Goal: Use online tool/utility

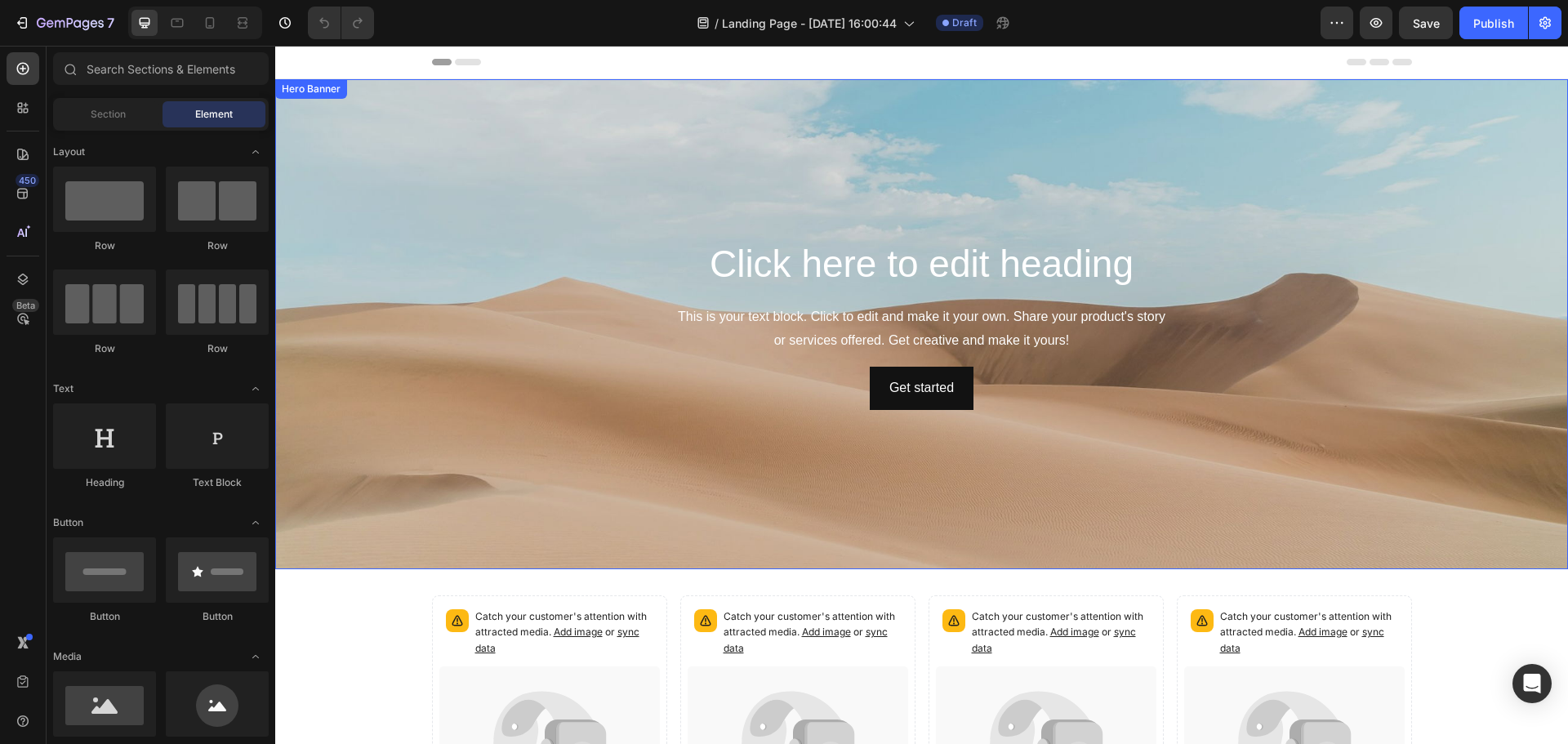
click at [455, 114] on div "Background Image" at bounding box center [921, 324] width 1292 height 490
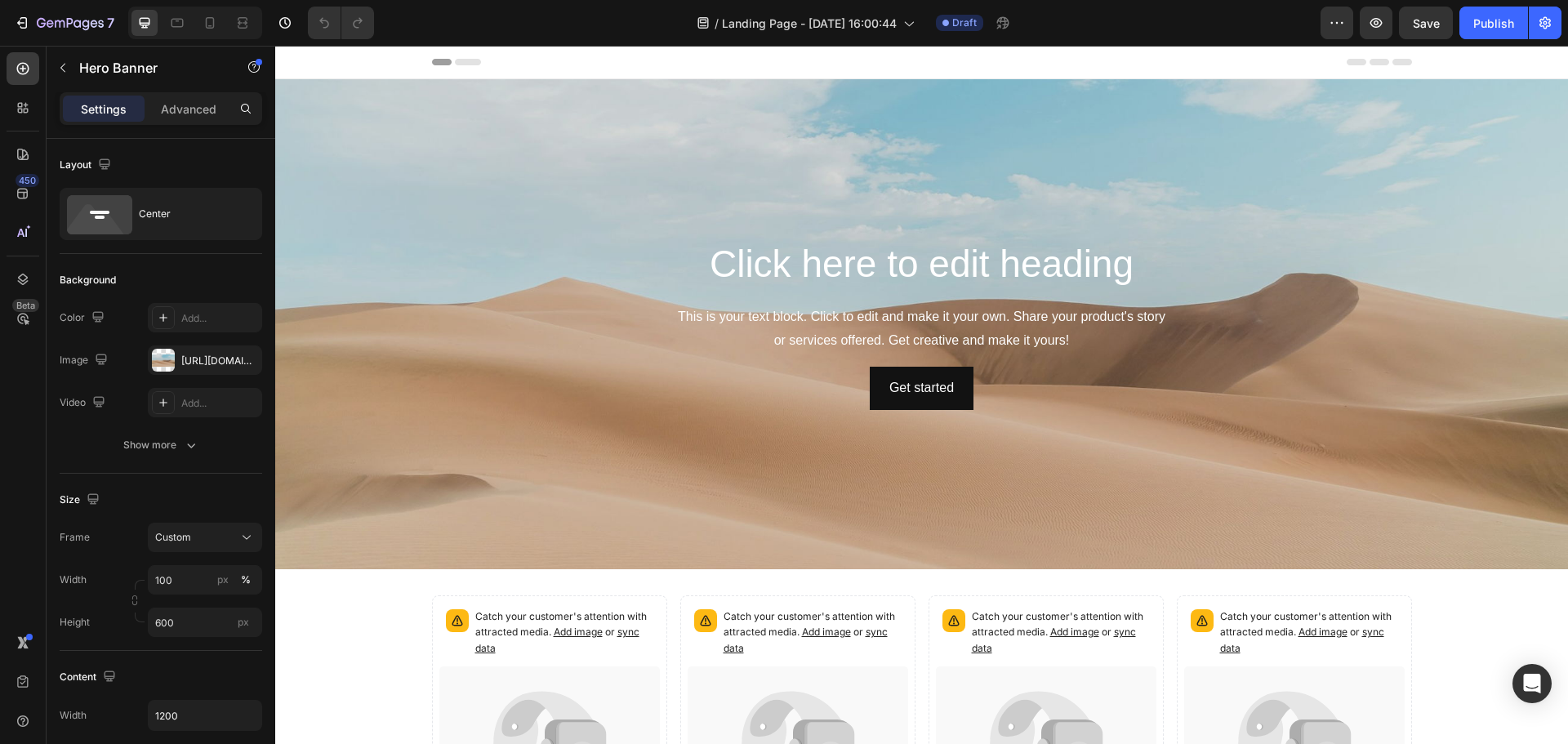
click at [770, 222] on div "Background Image" at bounding box center [921, 324] width 1292 height 490
click at [685, 211] on div "Background Image" at bounding box center [921, 324] width 1292 height 490
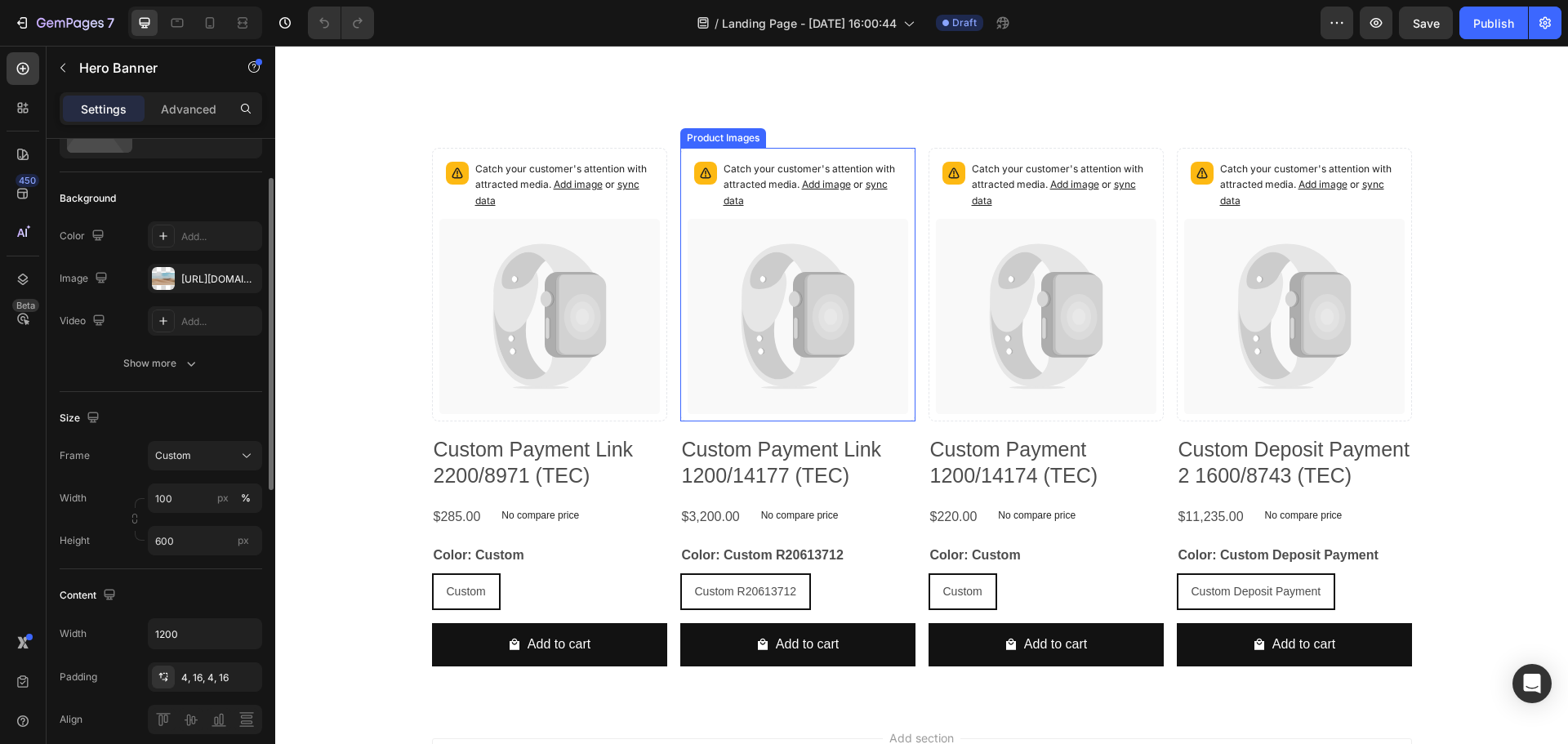
scroll to position [644, 0]
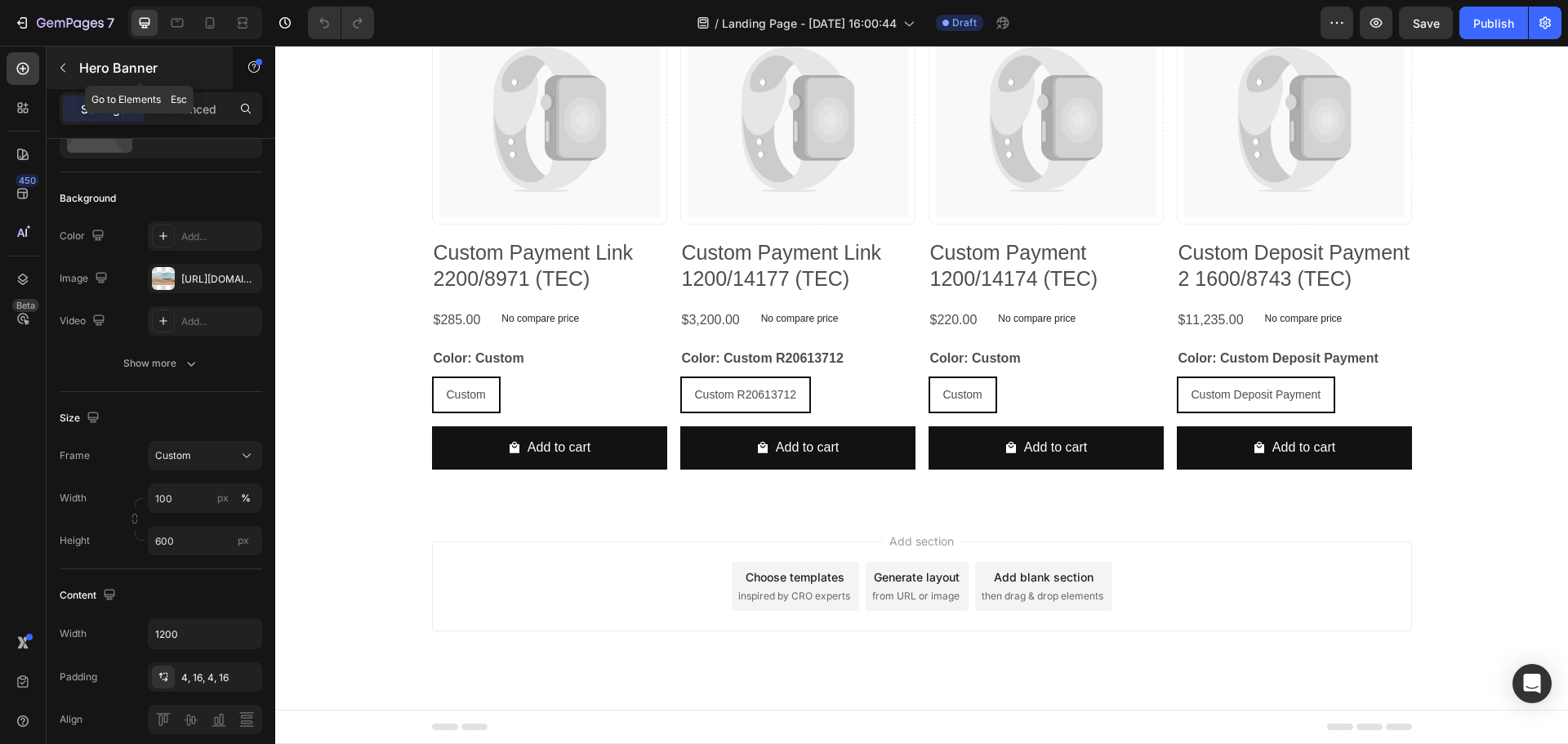
click at [65, 63] on icon "button" at bounding box center [63, 68] width 13 height 13
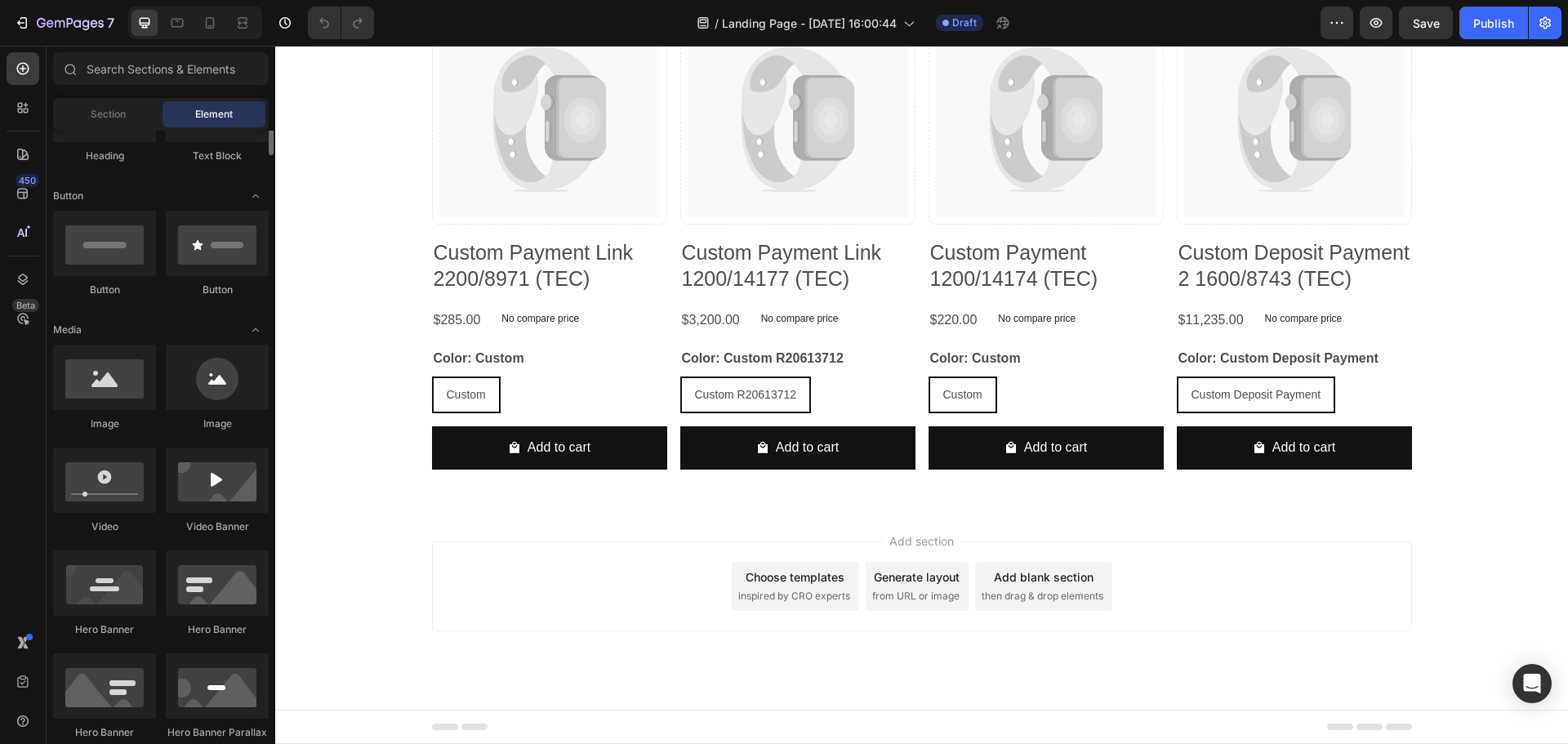
scroll to position [163, 0]
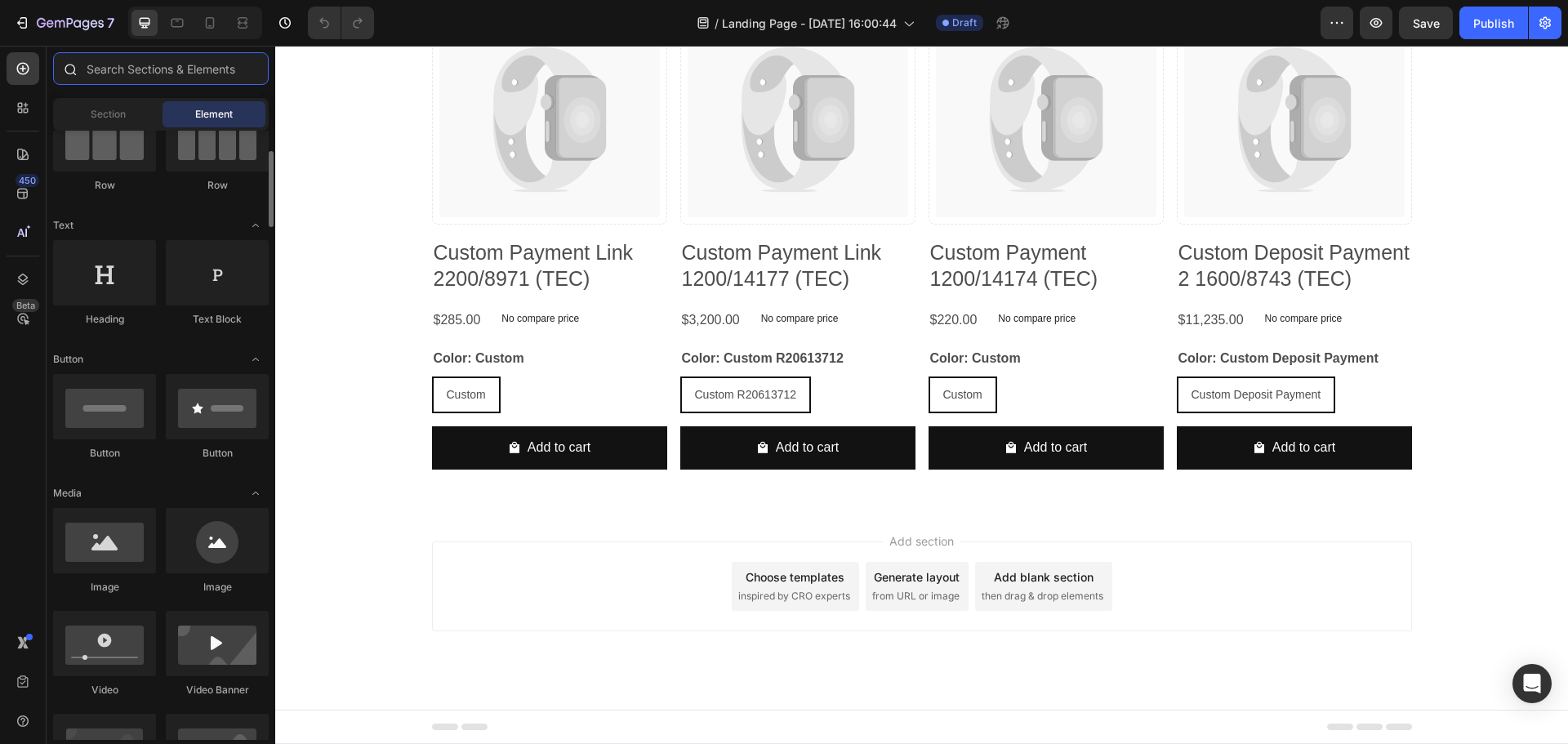
click at [147, 70] on input "text" at bounding box center [160, 68] width 215 height 32
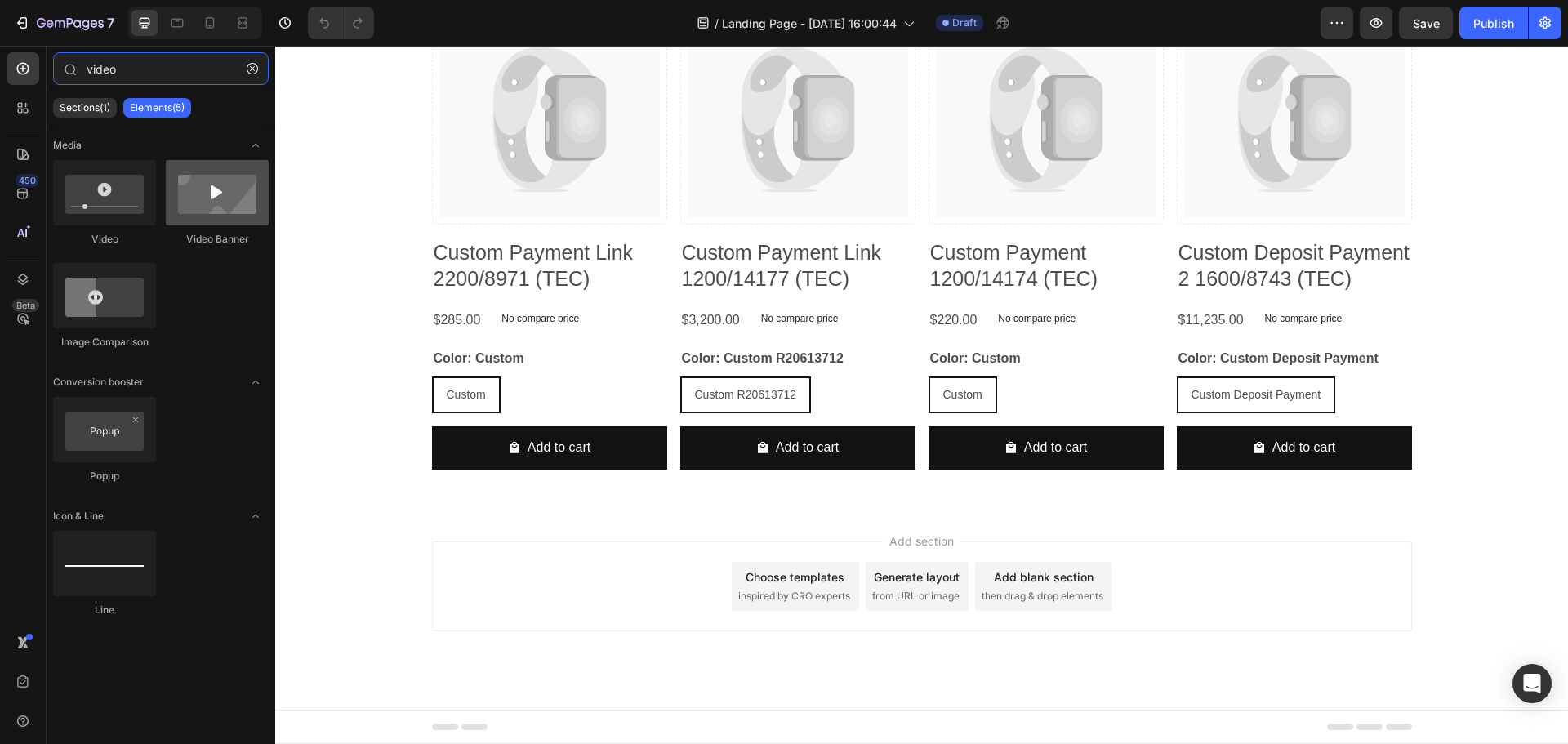
type input "video"
click at [231, 186] on div at bounding box center [217, 193] width 103 height 65
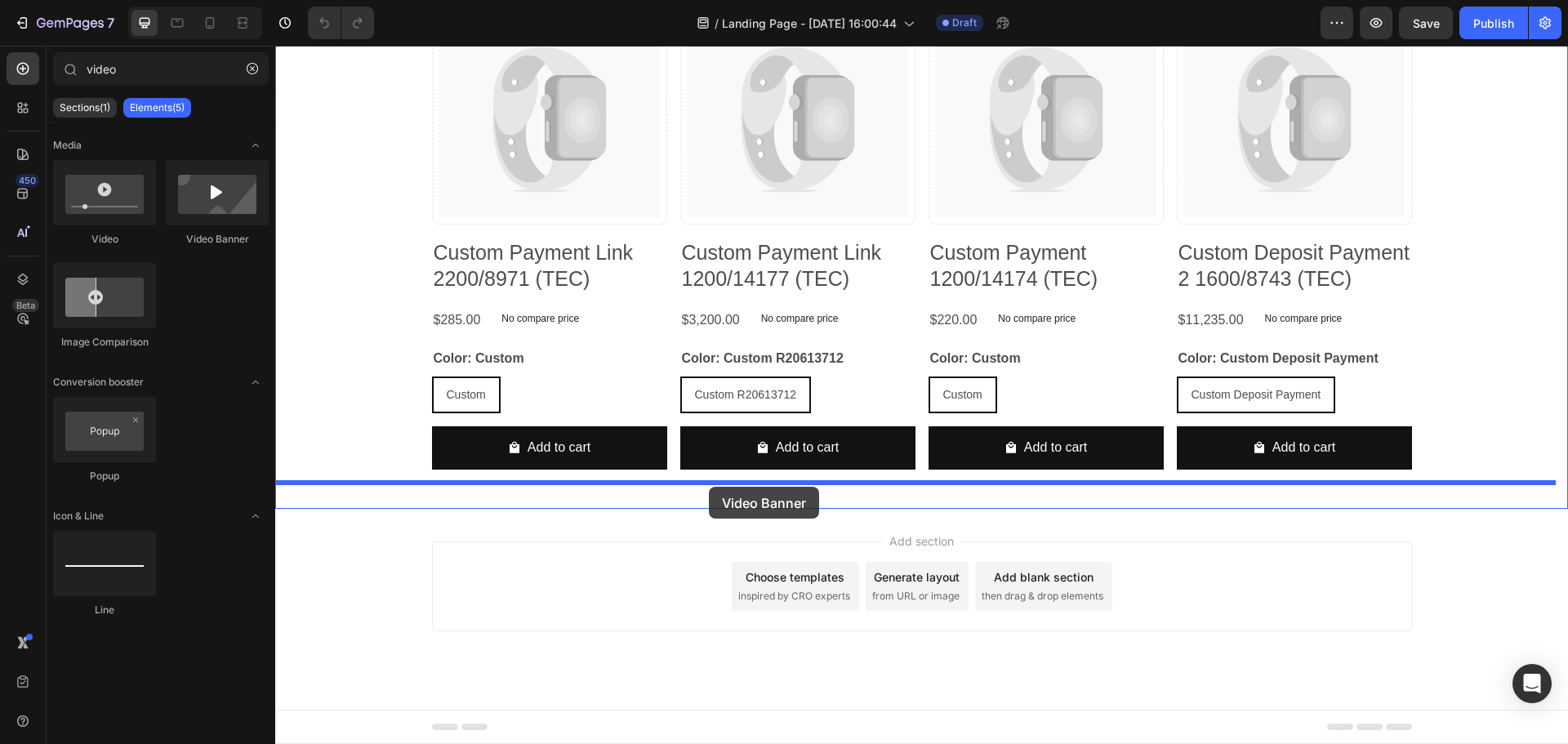
drag, startPoint x: 460, startPoint y: 255, endPoint x: 709, endPoint y: 486, distance: 339.6
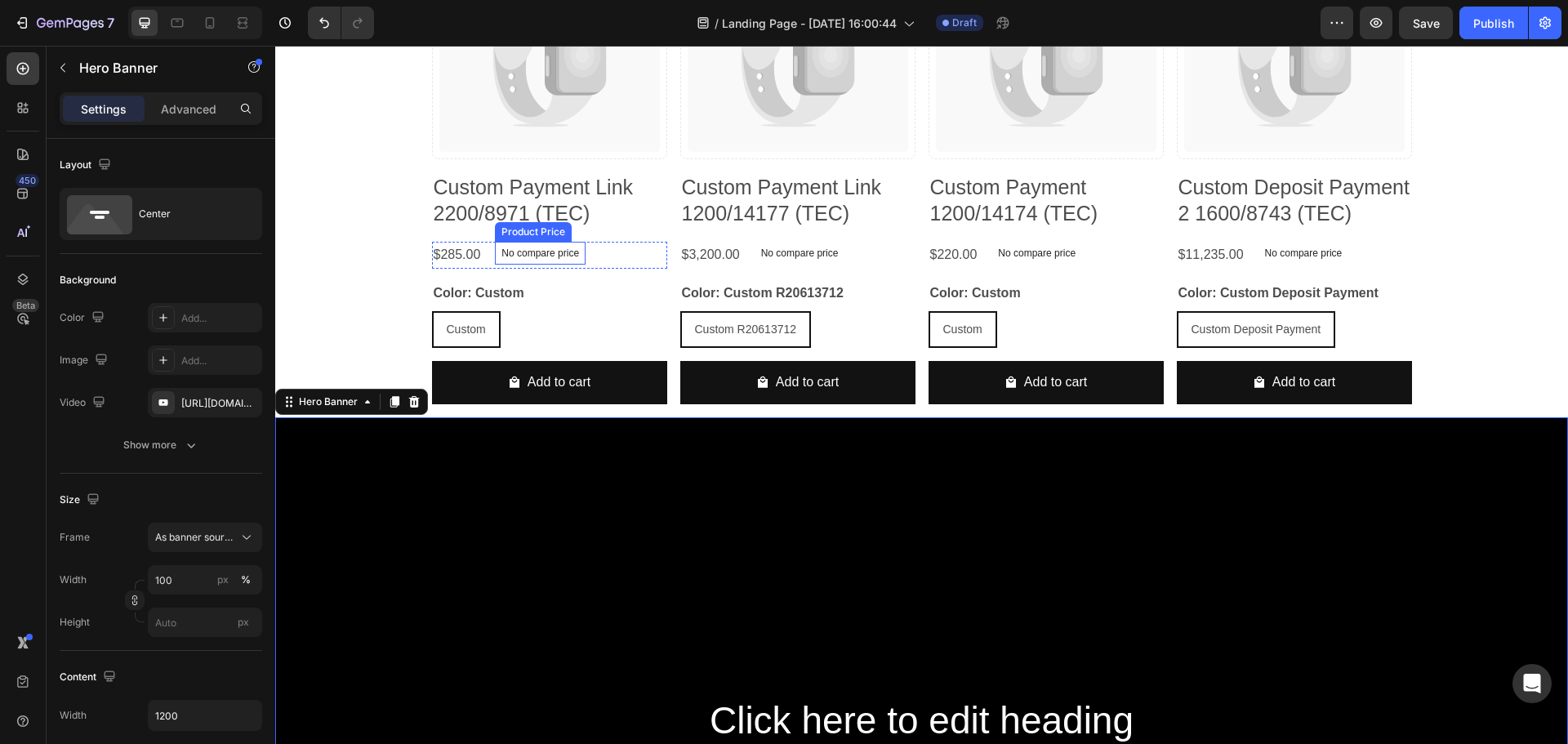
scroll to position [816, 0]
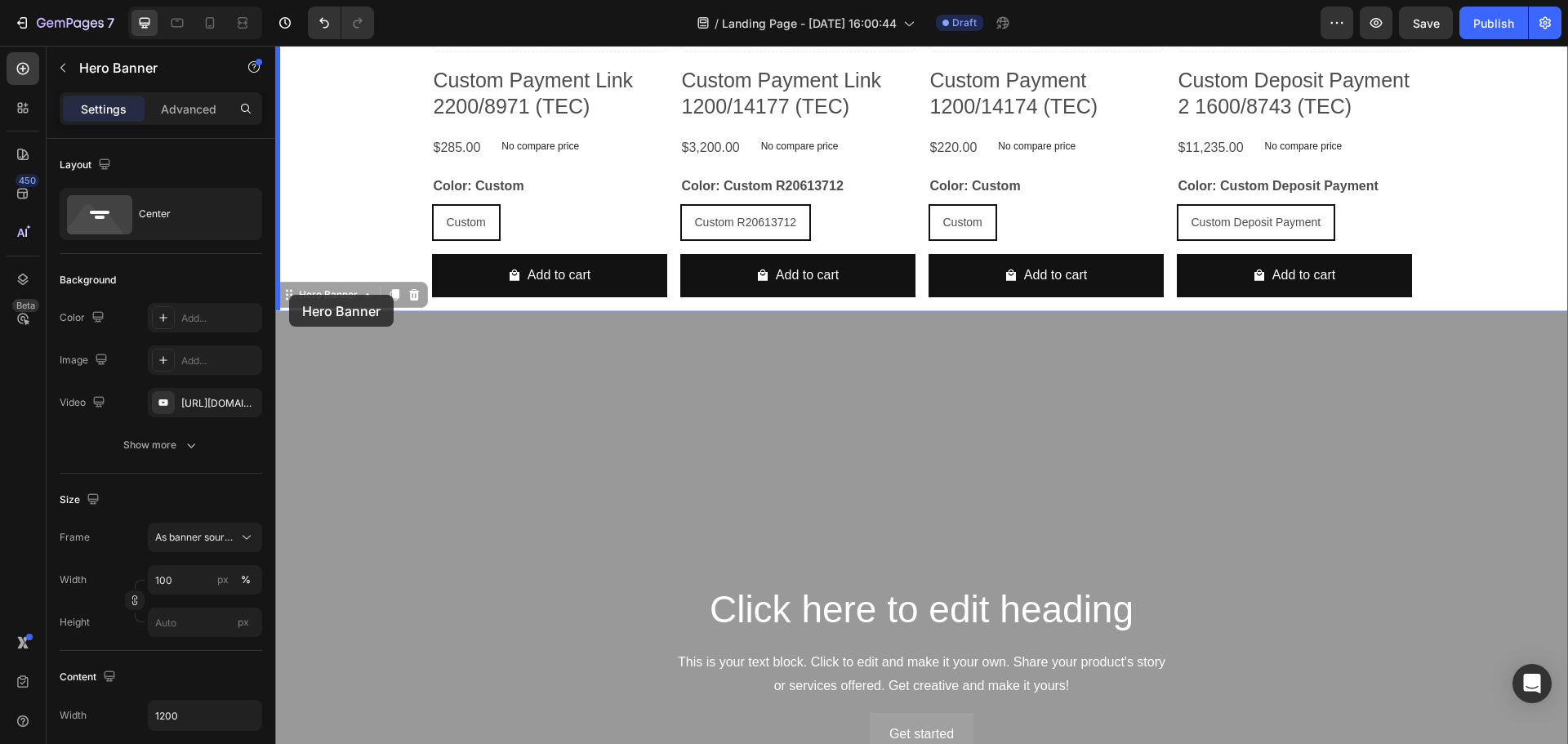
drag, startPoint x: 288, startPoint y: 304, endPoint x: 289, endPoint y: 295, distance: 9.1
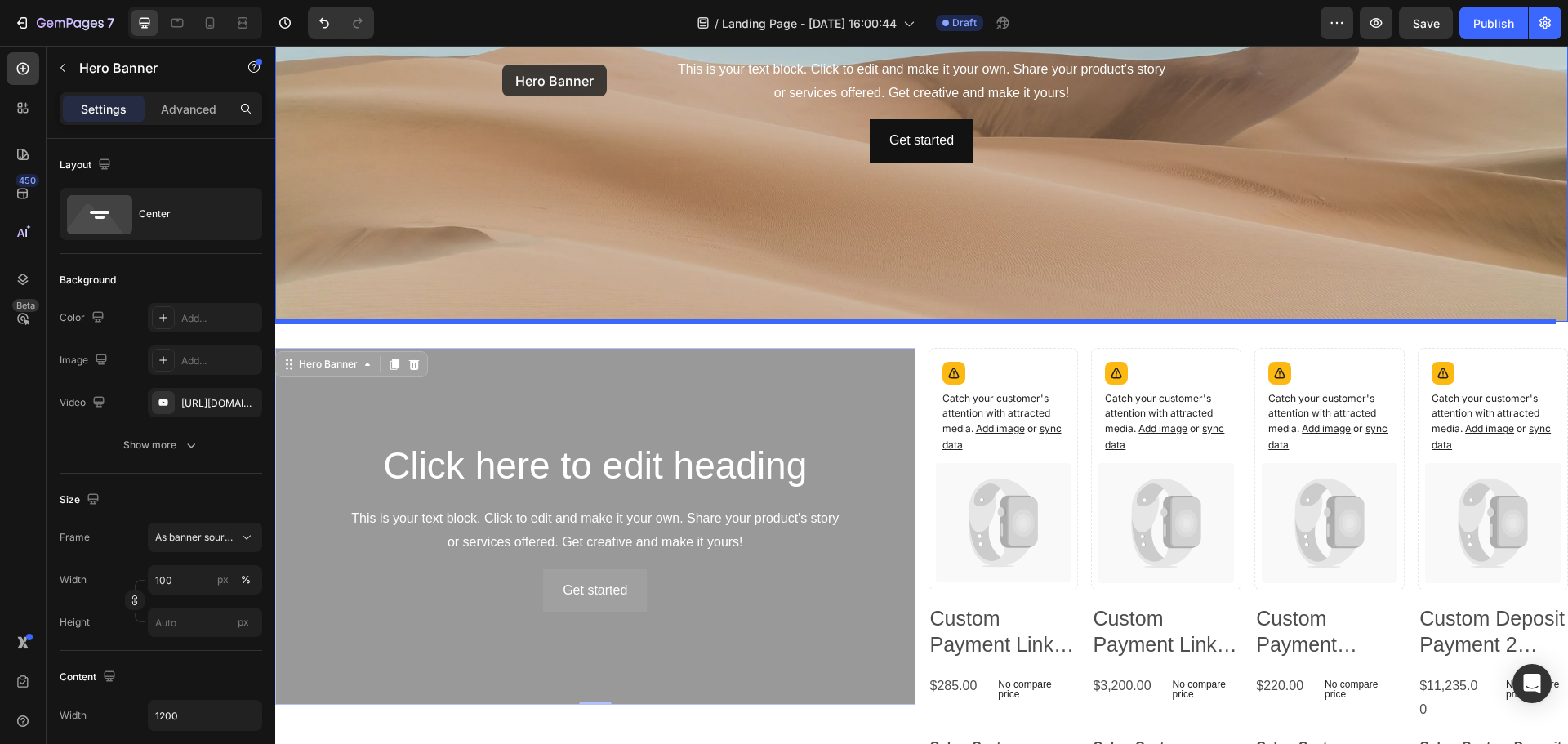
scroll to position [0, 0]
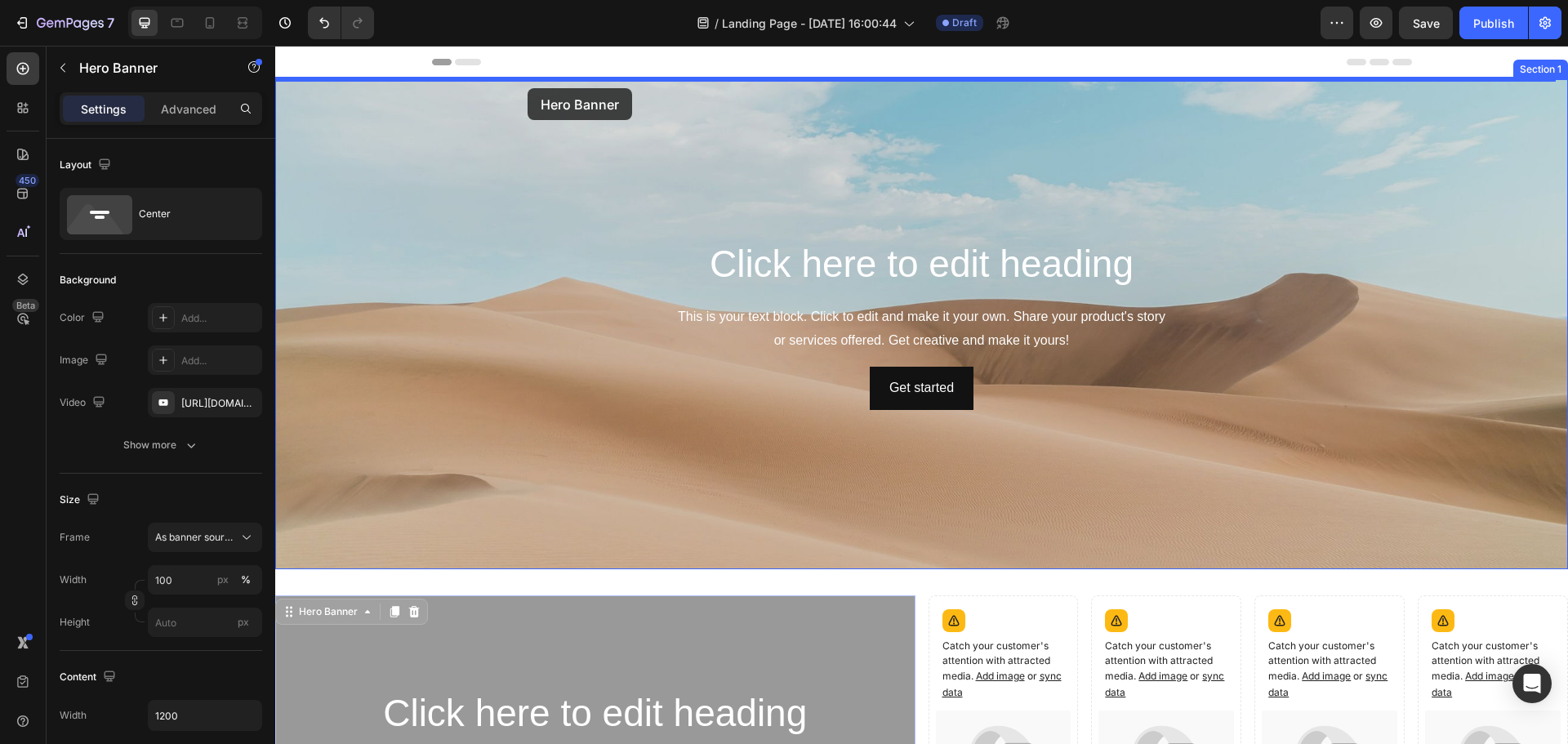
drag, startPoint x: 287, startPoint y: 228, endPoint x: 529, endPoint y: 83, distance: 282.1
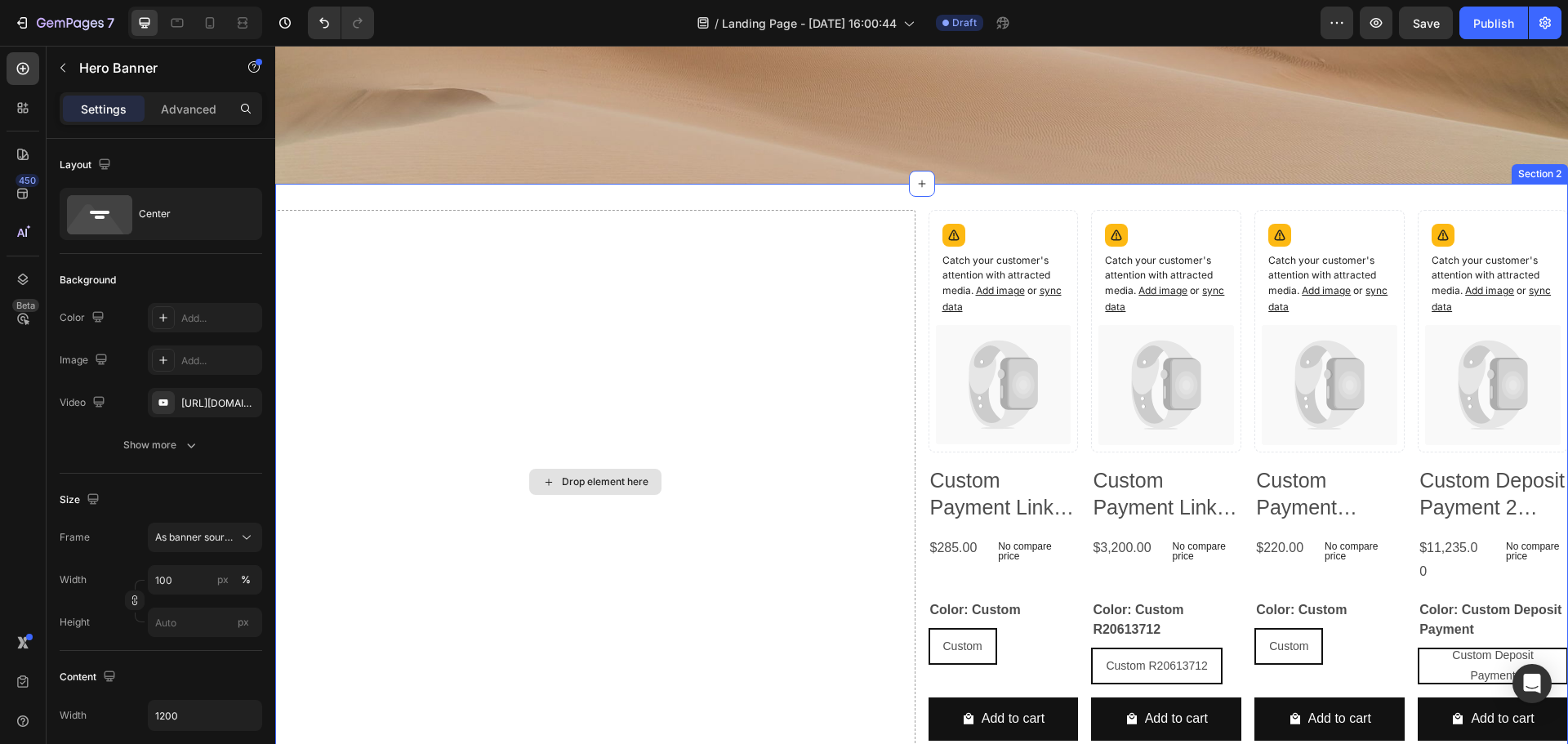
scroll to position [1206, 0]
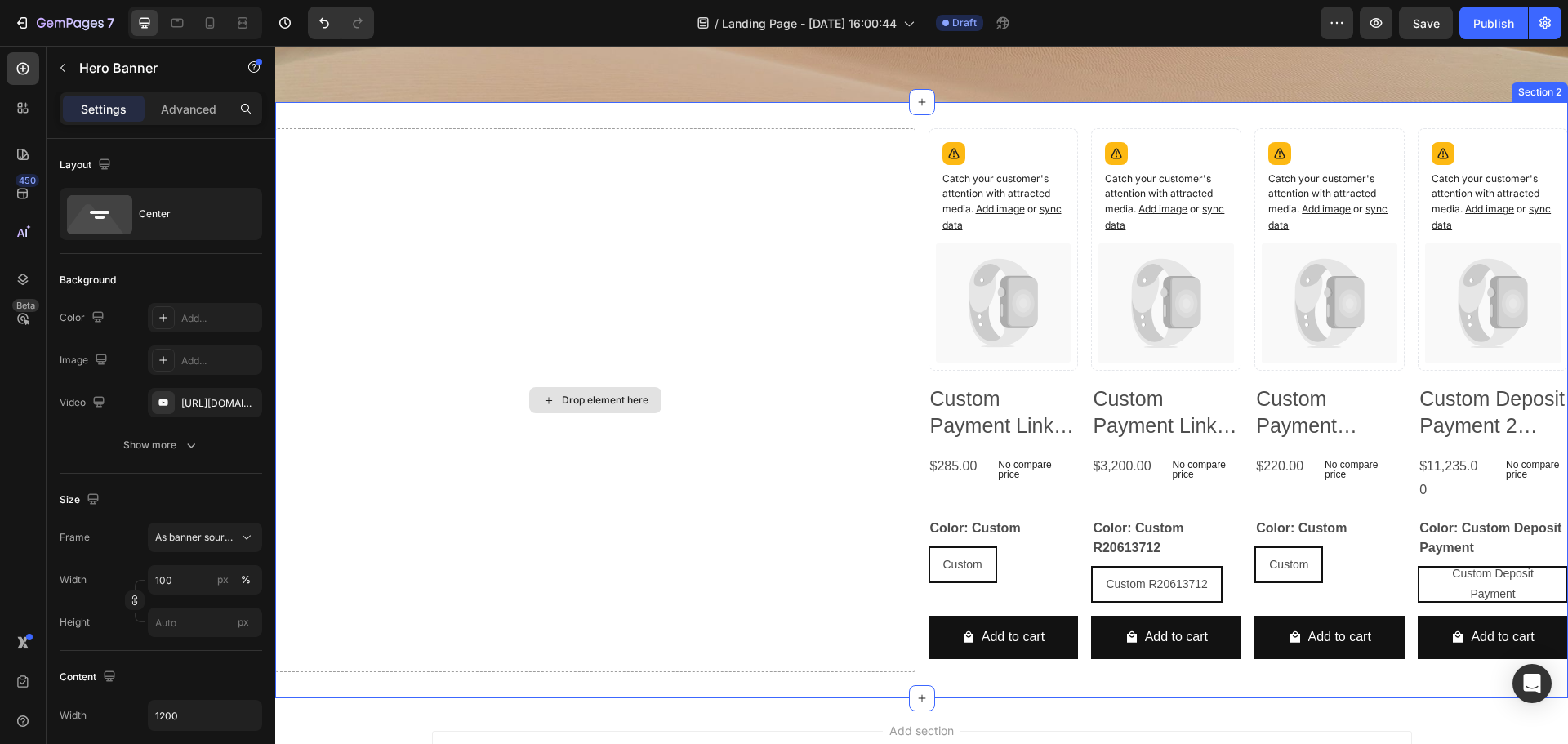
drag, startPoint x: 914, startPoint y: 99, endPoint x: 760, endPoint y: 474, distance: 405.4
click at [765, 481] on div "Drop element here Catch your customer's attention with attracted media. Add ima…" at bounding box center [921, 399] width 1292 height 595
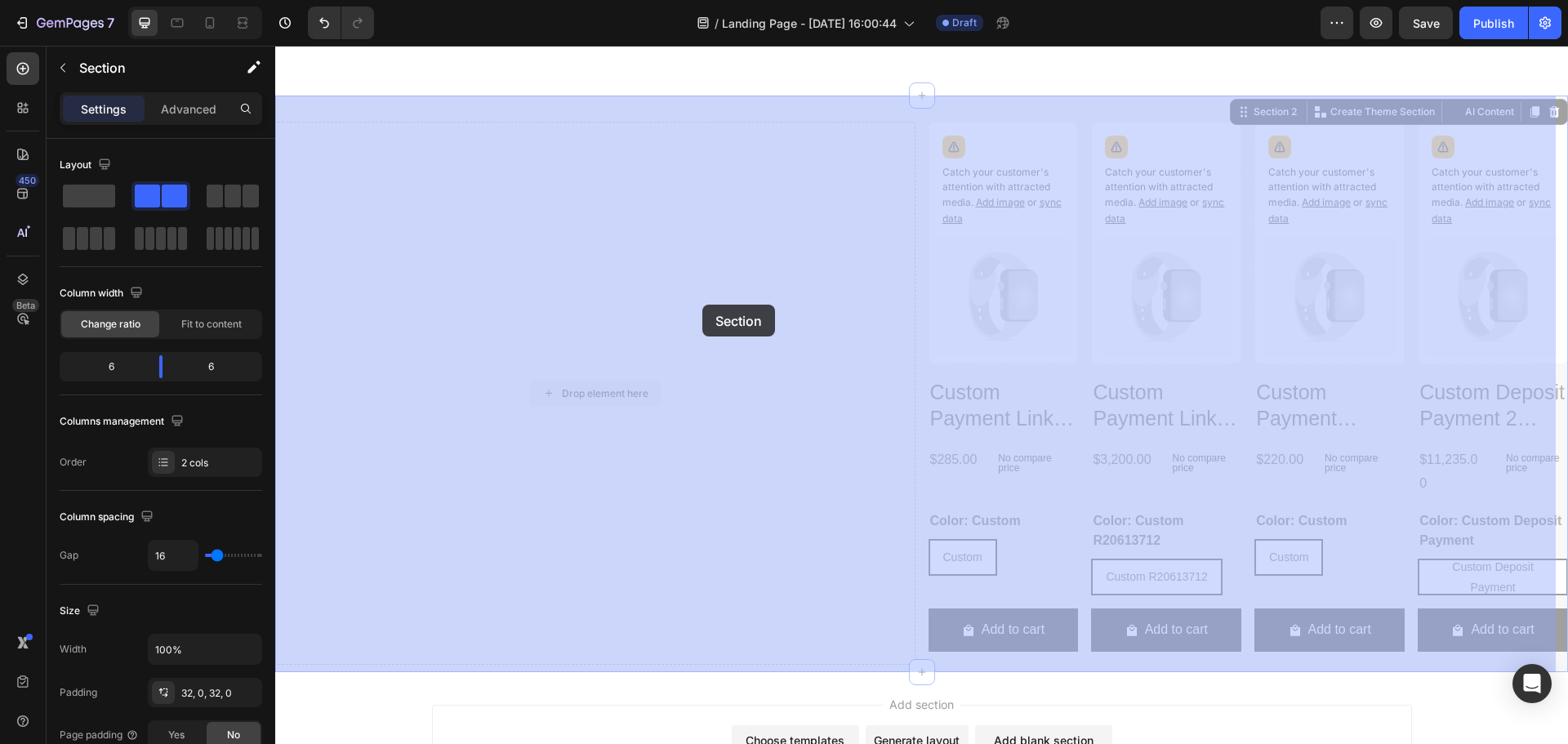
scroll to position [1370, 0]
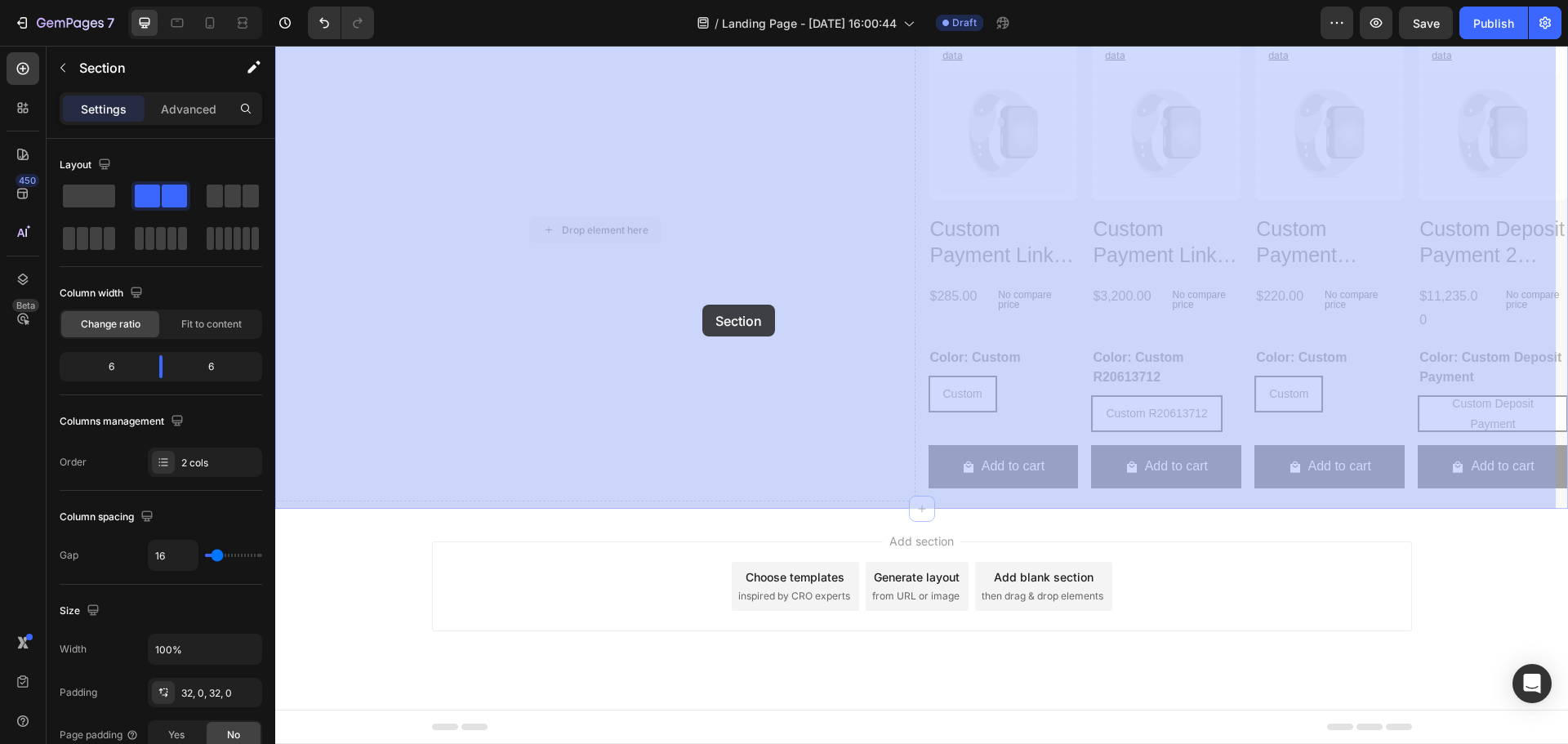
drag, startPoint x: 674, startPoint y: 171, endPoint x: 687, endPoint y: 193, distance: 25.6
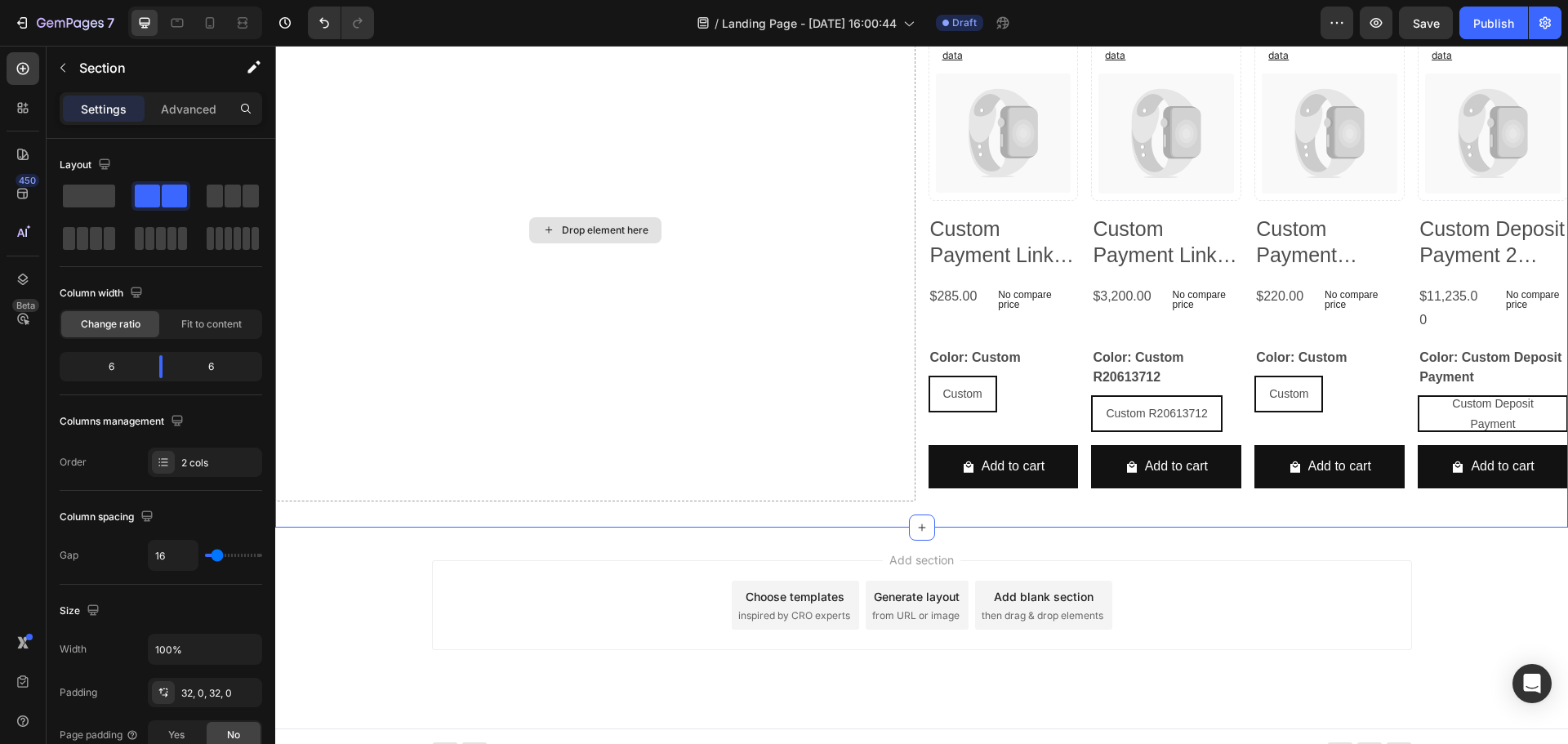
drag, startPoint x: 916, startPoint y: 180, endPoint x: 792, endPoint y: 367, distance: 224.4
click at [794, 366] on div "Drop element here Catch your customer's attention with attracted media. Add ima…" at bounding box center [921, 230] width 1292 height 595
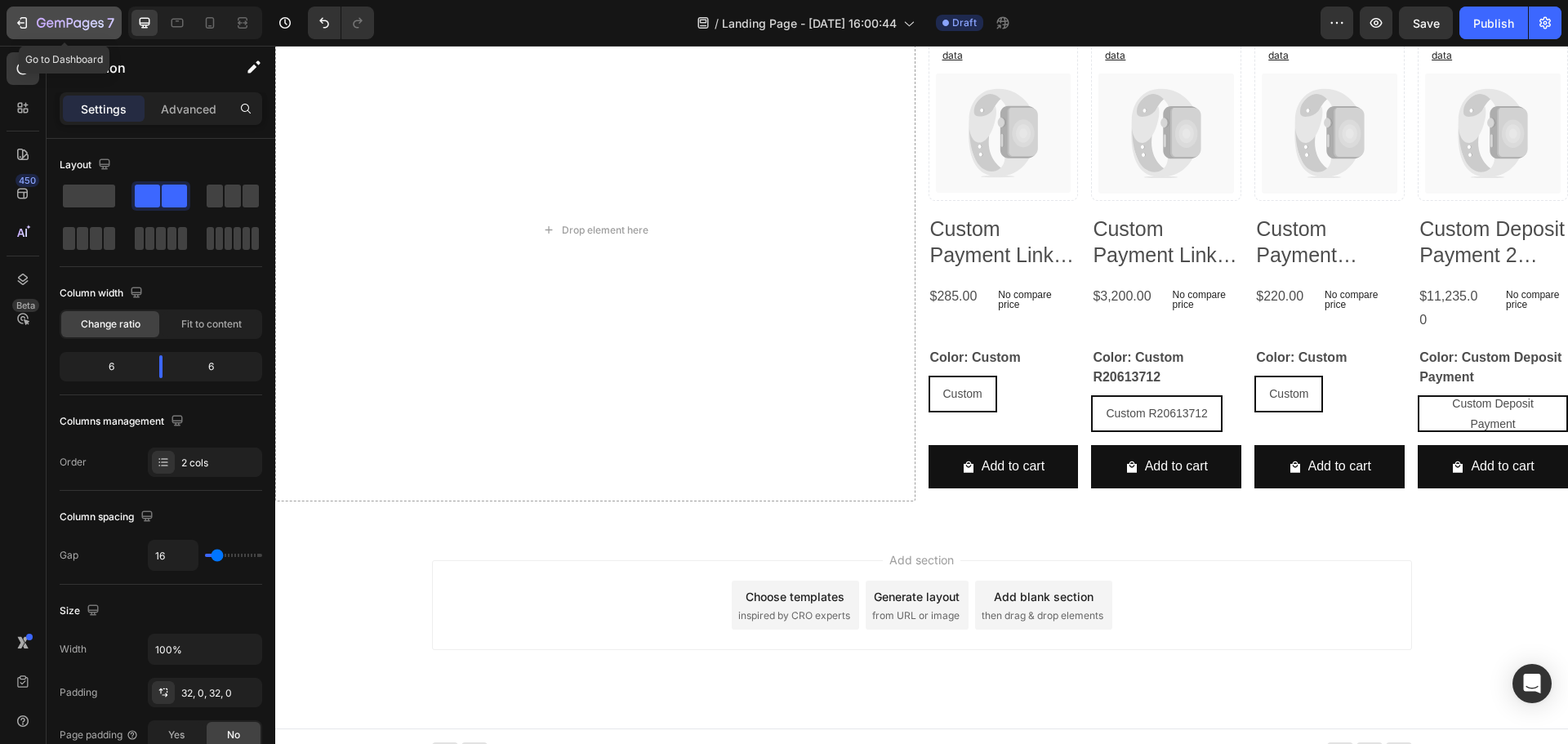
click at [25, 20] on icon "button" at bounding box center [22, 23] width 16 height 16
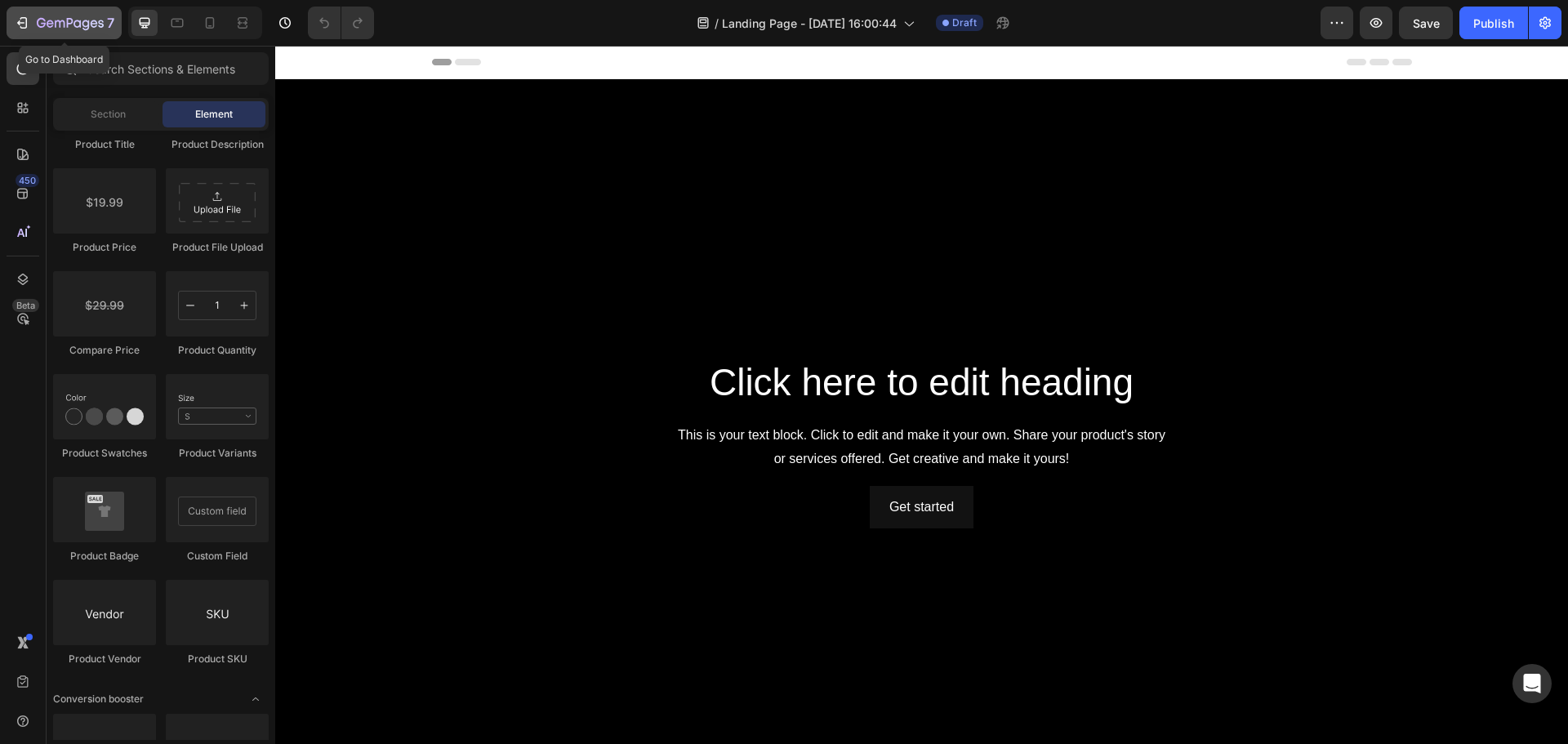
click at [26, 28] on icon "button" at bounding box center [24, 23] width 7 height 12
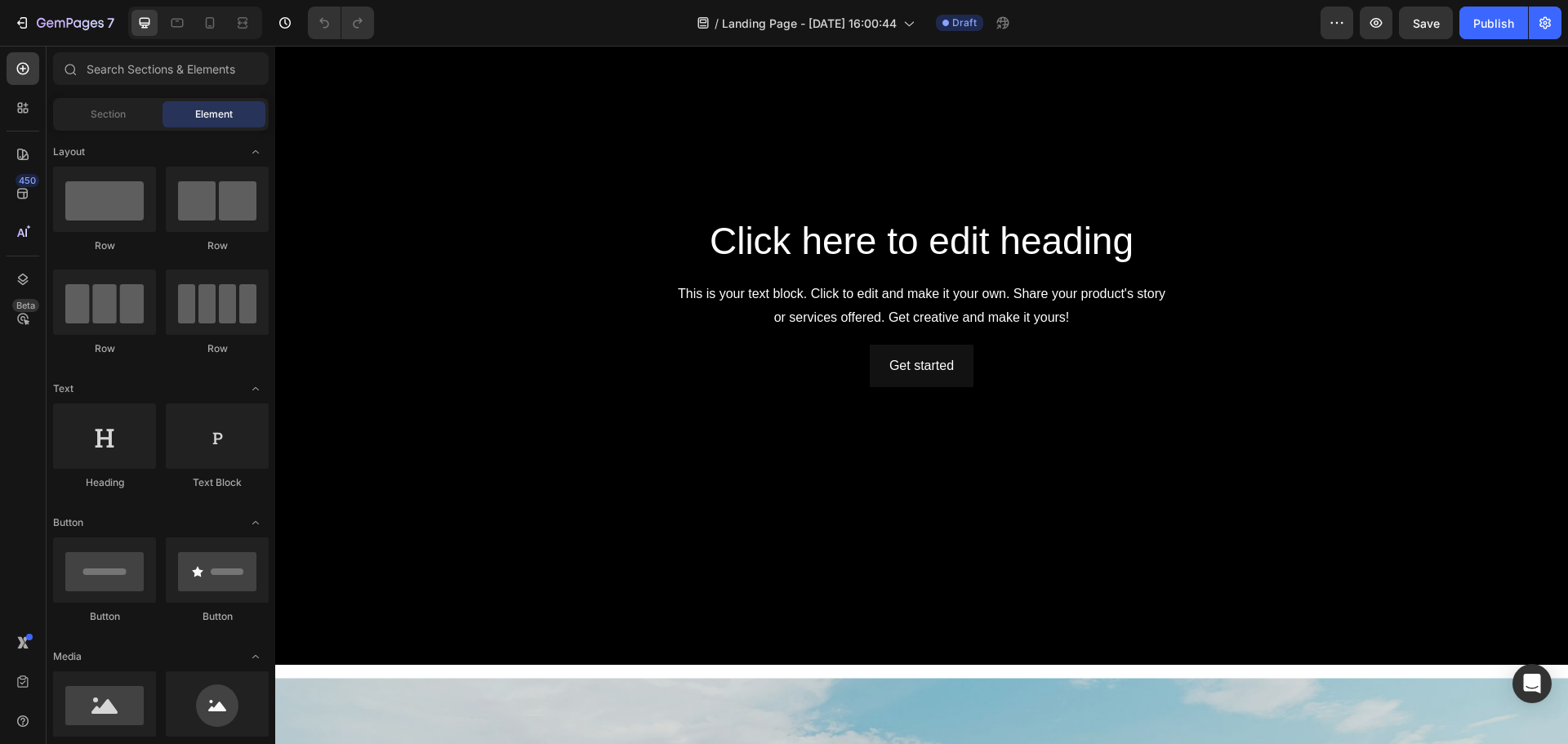
scroll to position [64, 0]
